Goal: Browse casually

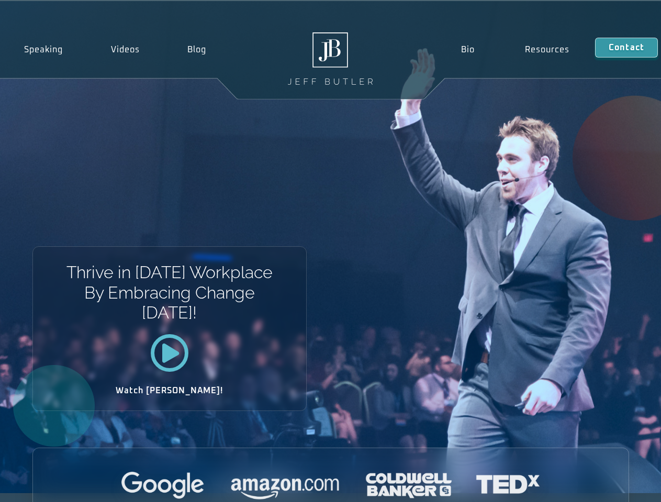
click at [330, 251] on div "Thrive in [DATE] Workplace By Embracing Change [DATE]! Watch [PERSON_NAME]!" at bounding box center [330, 247] width 661 height 493
